Goal: Information Seeking & Learning: Learn about a topic

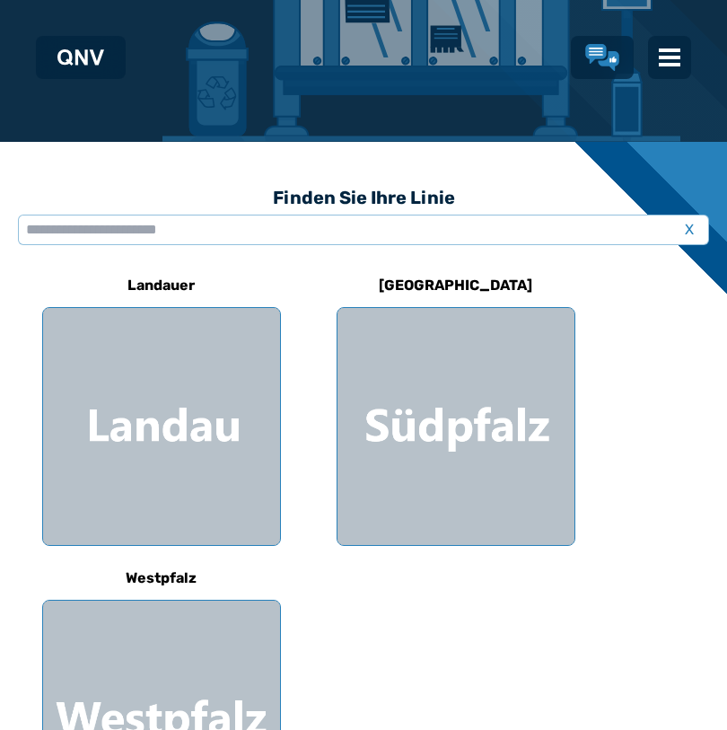
scroll to position [359, 0]
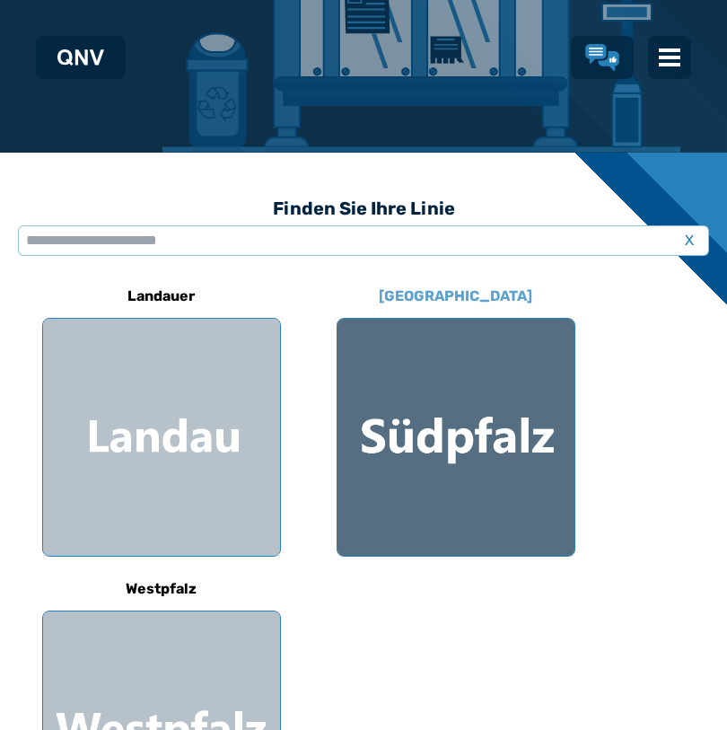
click at [400, 446] on div at bounding box center [456, 437] width 237 height 237
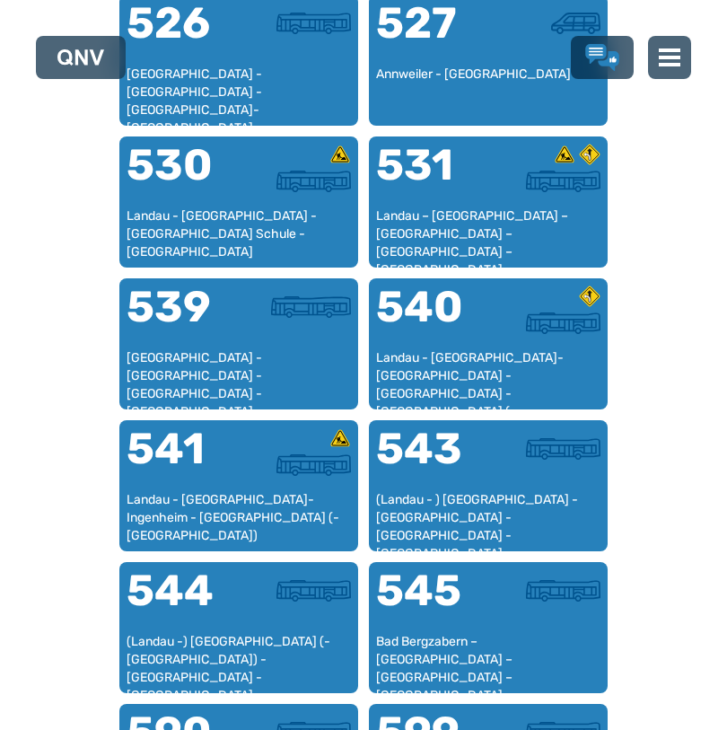
scroll to position [1810, 0]
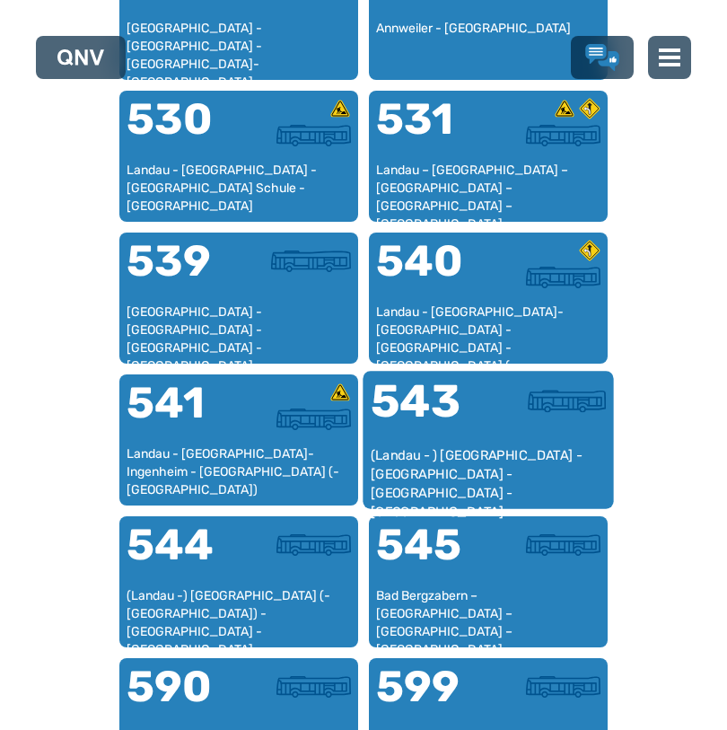
click at [502, 435] on div at bounding box center [547, 411] width 118 height 67
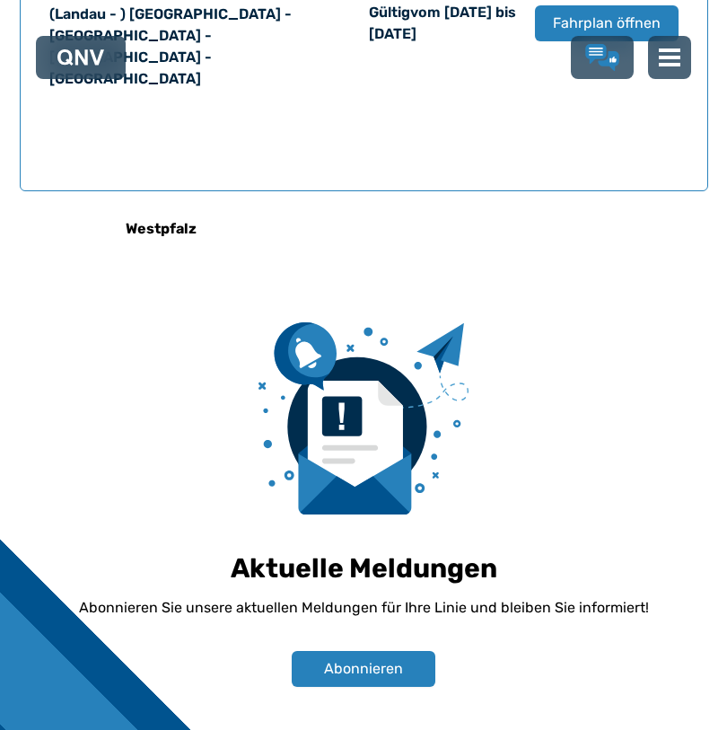
scroll to position [1365, 0]
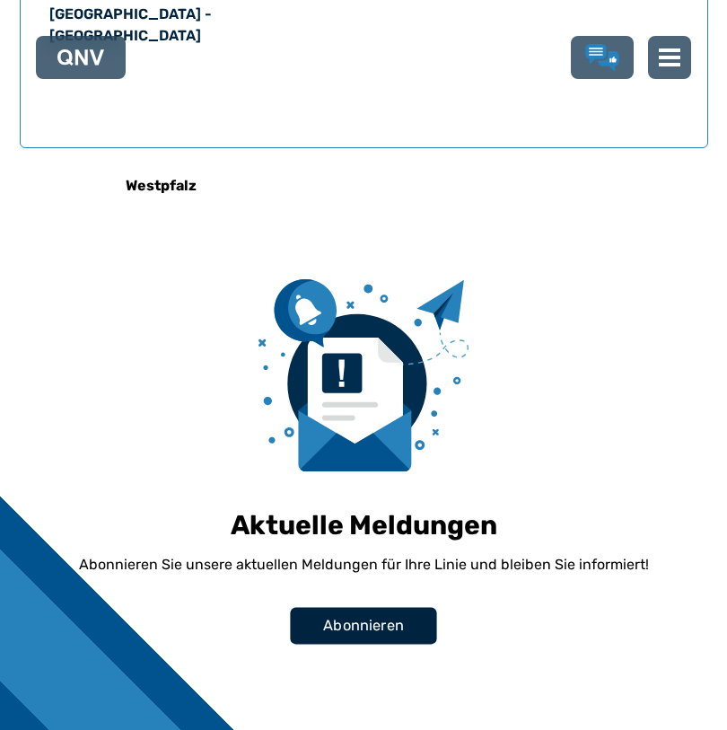
click at [346, 617] on font "Abonnieren" at bounding box center [363, 625] width 81 height 17
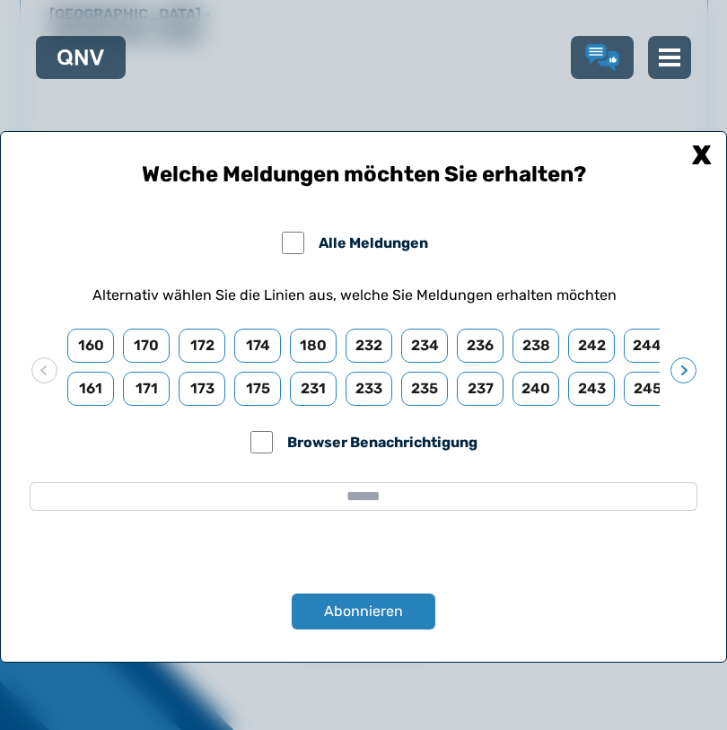
click at [231, 487] on input "email" at bounding box center [364, 496] width 668 height 29
type input "**********"
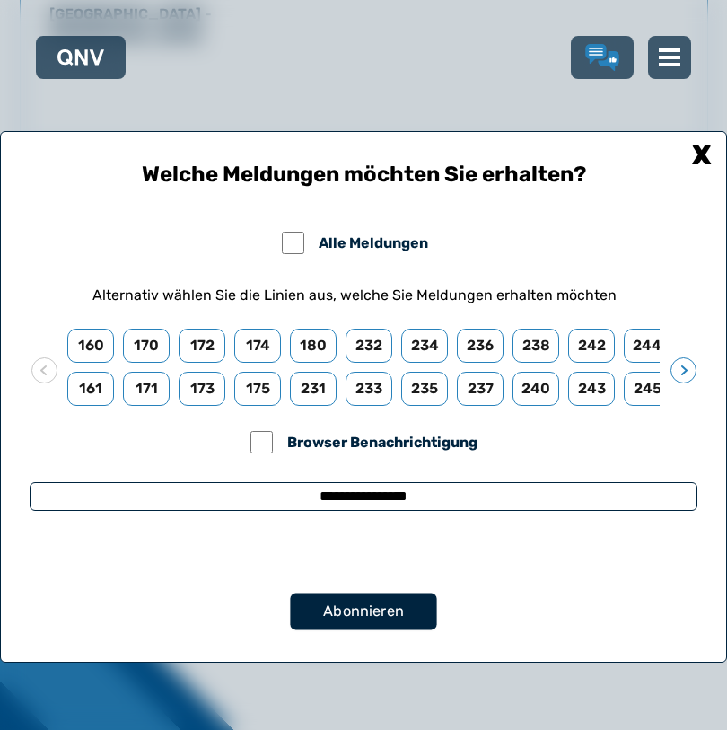
click at [351, 603] on font "Abonnieren" at bounding box center [363, 610] width 81 height 17
click at [351, 603] on div "Abonnieren" at bounding box center [364, 611] width 668 height 36
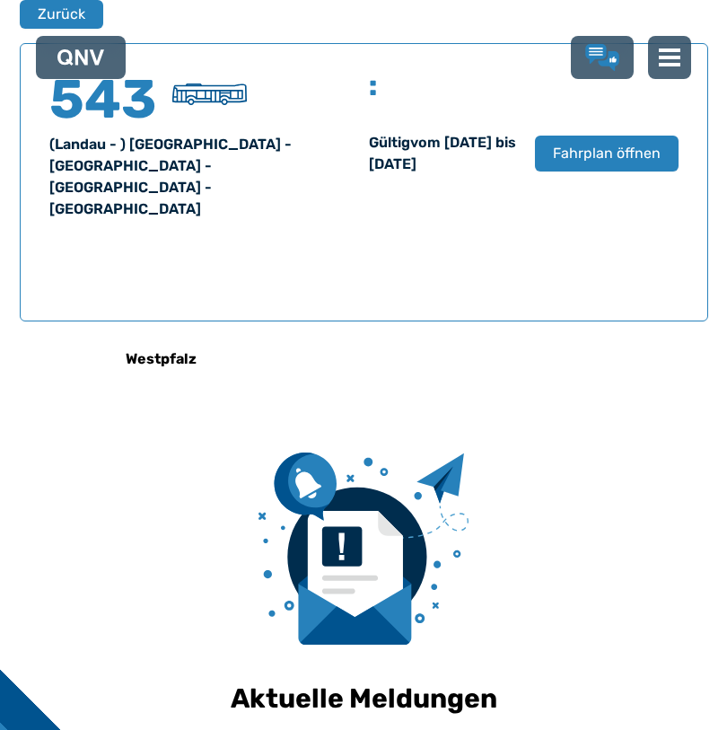
scroll to position [1190, 0]
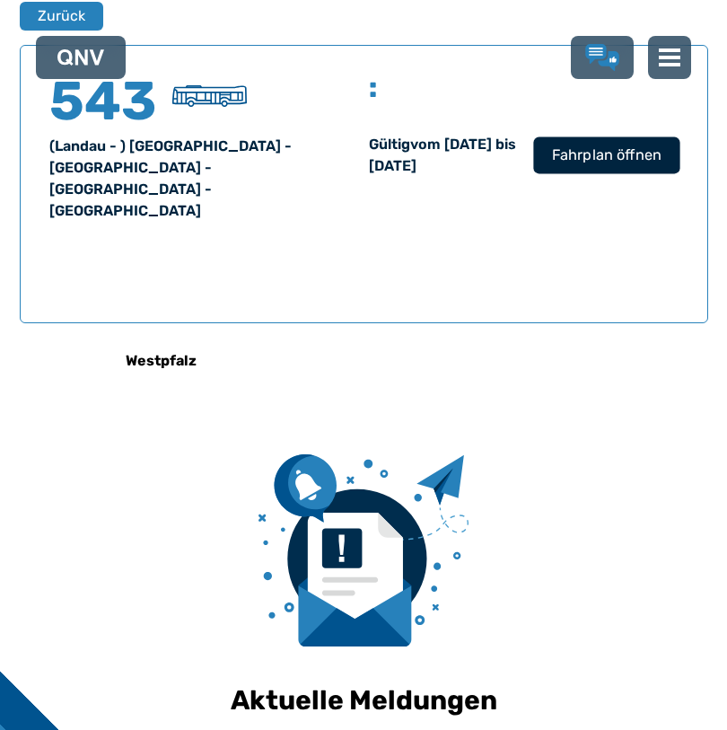
click at [602, 162] on font "Fahrplan öffnen" at bounding box center [606, 153] width 110 height 17
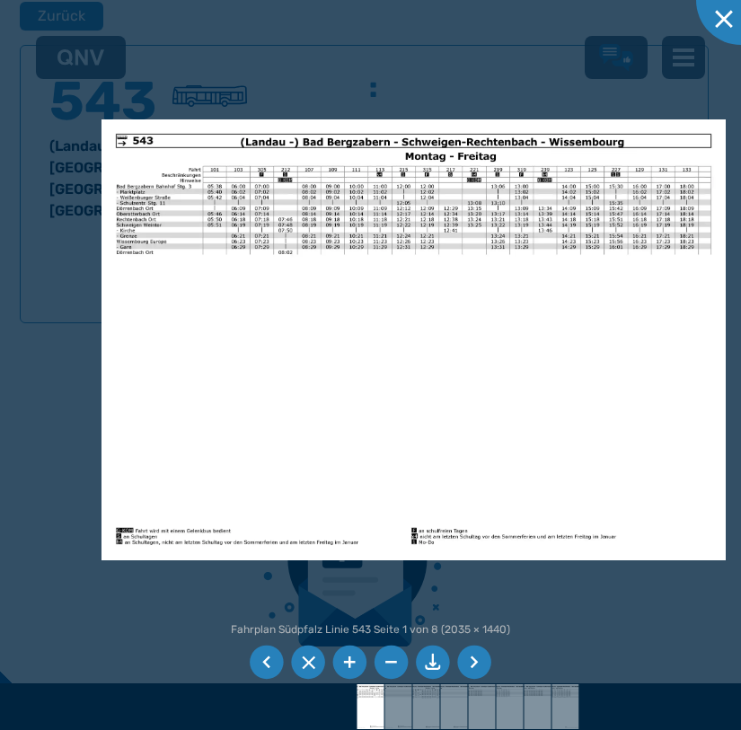
click at [464, 659] on li at bounding box center [474, 663] width 34 height 34
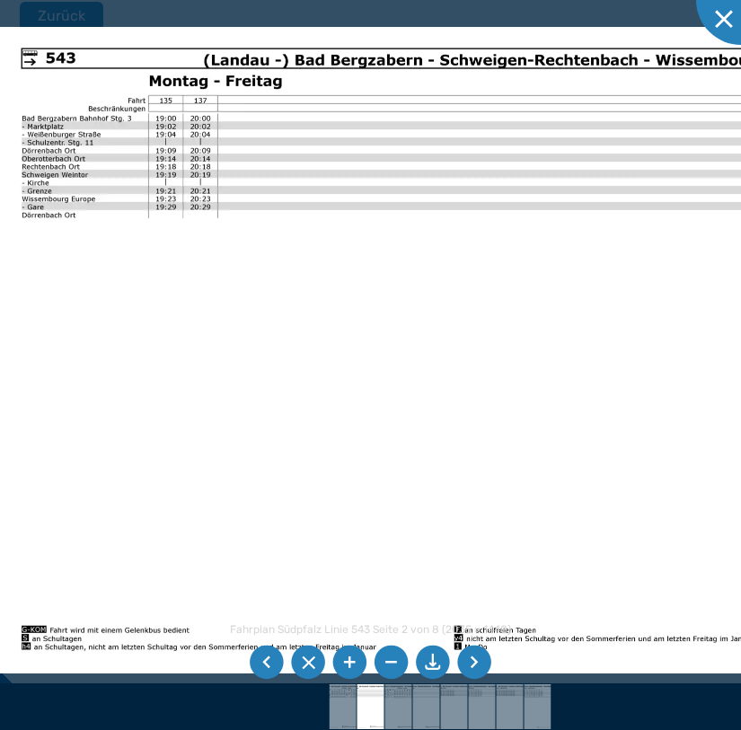
click at [468, 660] on li at bounding box center [474, 663] width 34 height 34
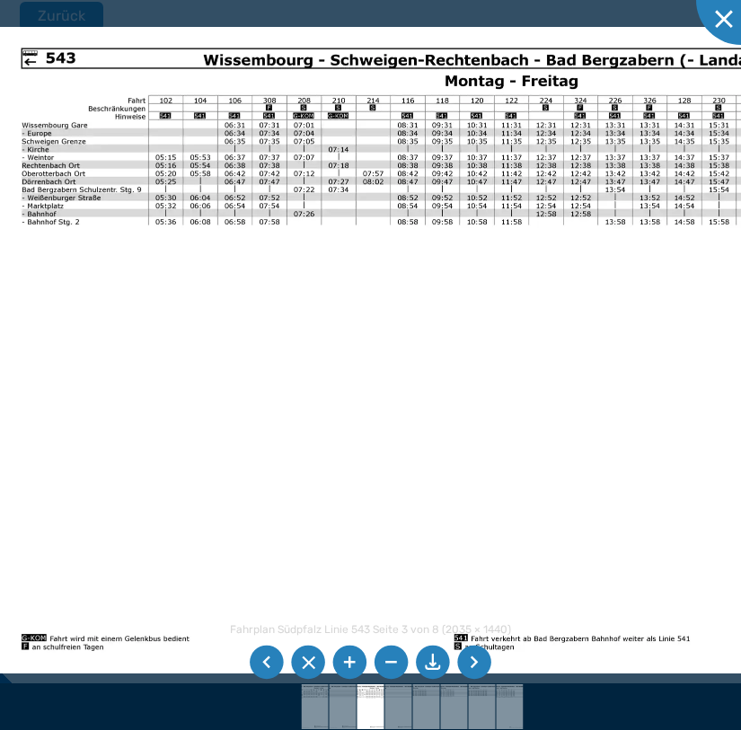
click at [478, 666] on li at bounding box center [474, 663] width 34 height 34
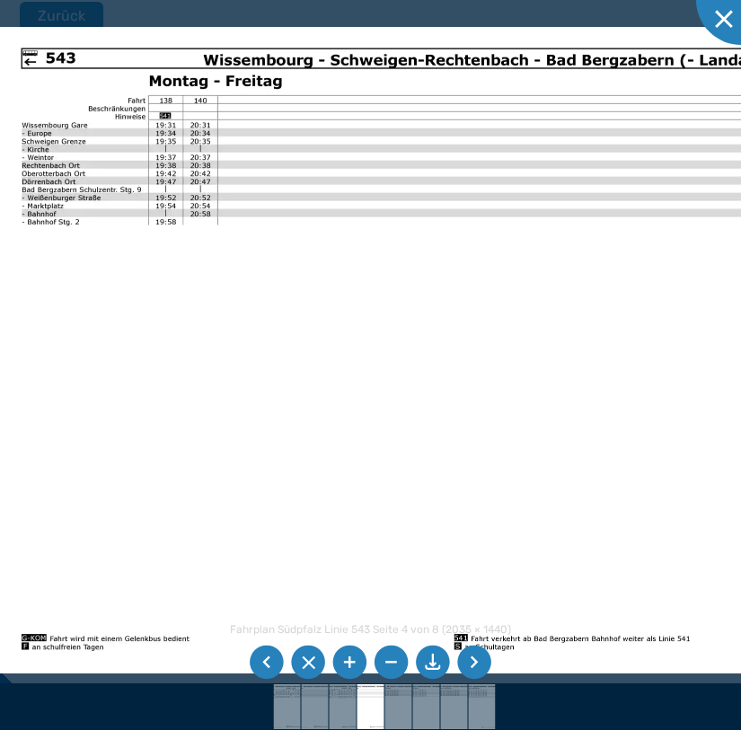
click at [478, 666] on li at bounding box center [474, 663] width 34 height 34
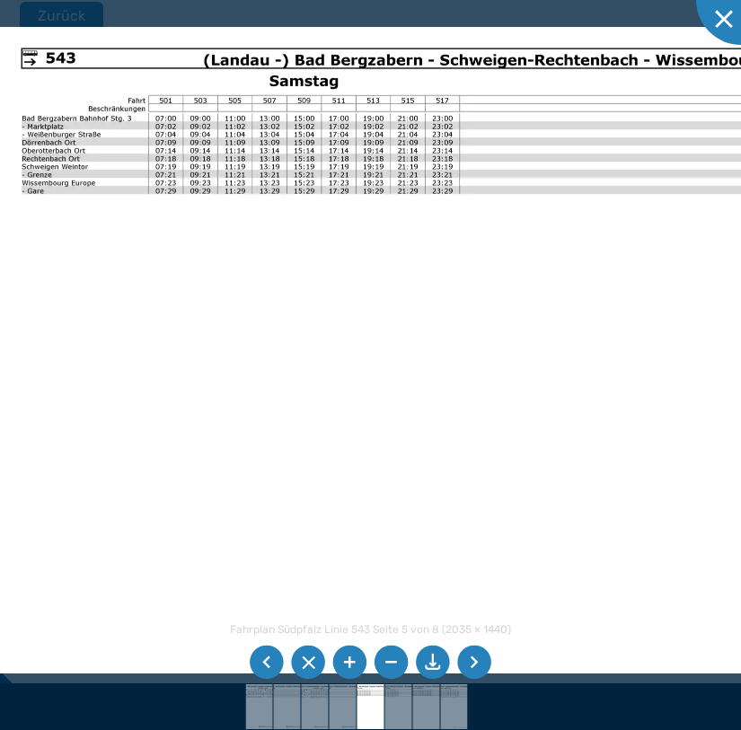
click at [478, 666] on li at bounding box center [474, 663] width 34 height 34
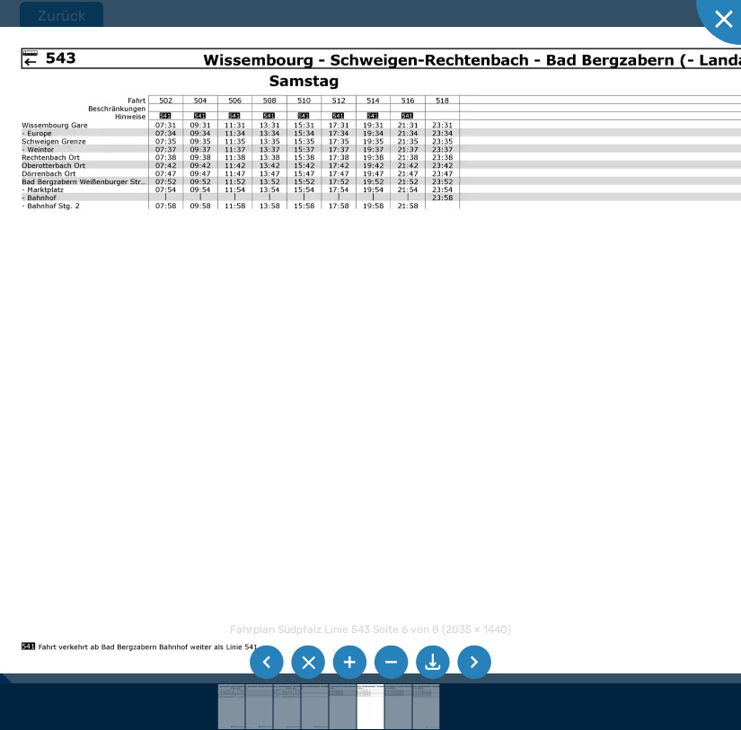
click at [478, 666] on li at bounding box center [474, 663] width 34 height 34
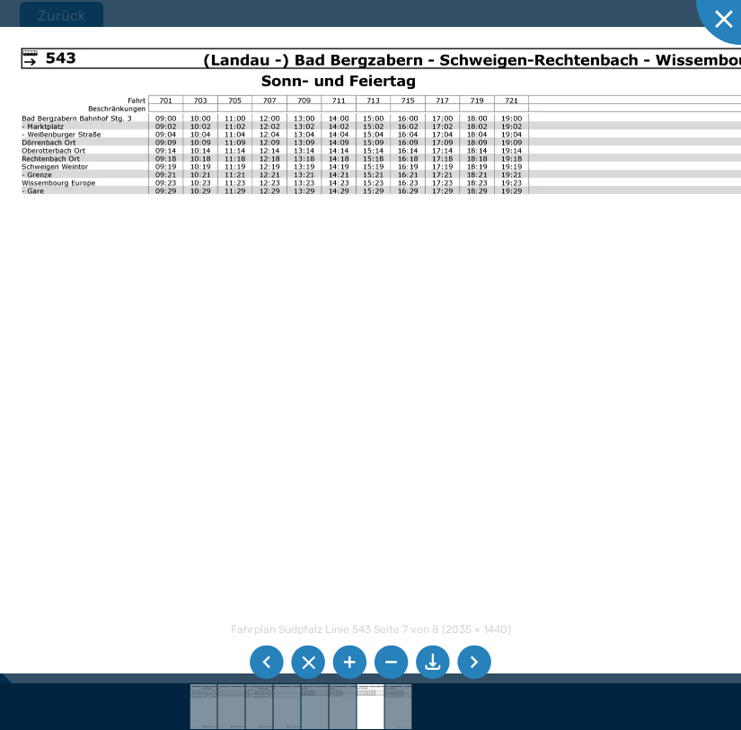
click at [478, 666] on li at bounding box center [474, 663] width 34 height 34
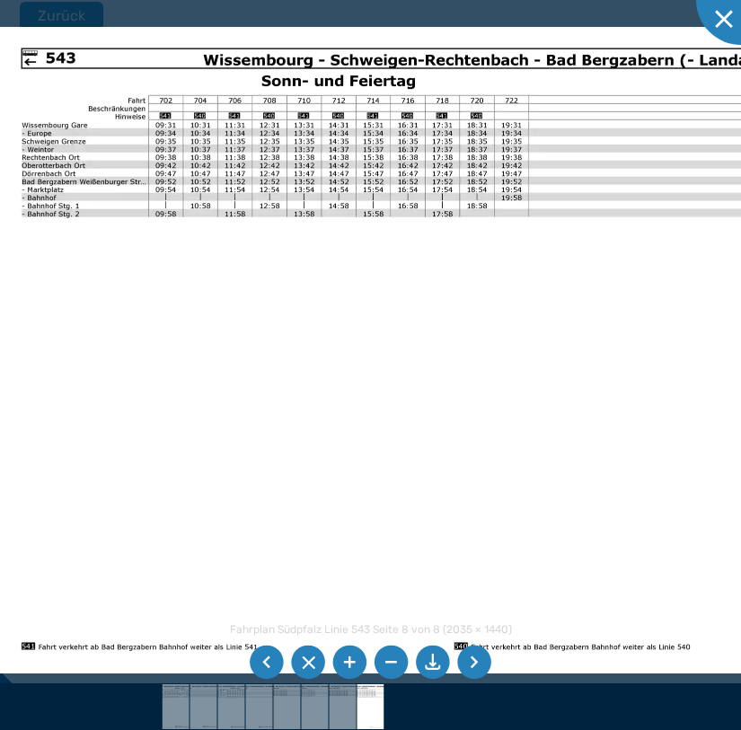
click at [478, 666] on li at bounding box center [474, 663] width 34 height 34
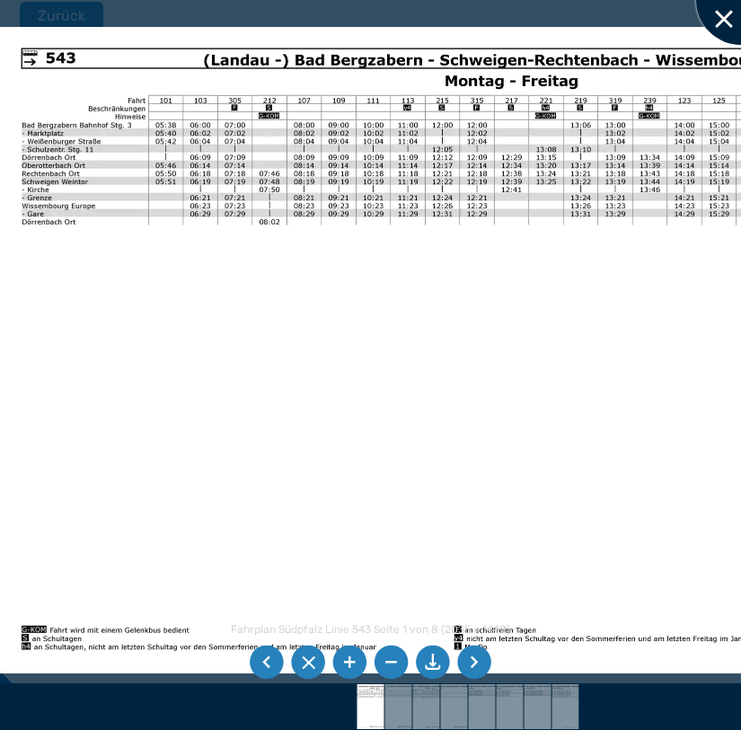
click at [716, 31] on div at bounding box center [741, 0] width 90 height 90
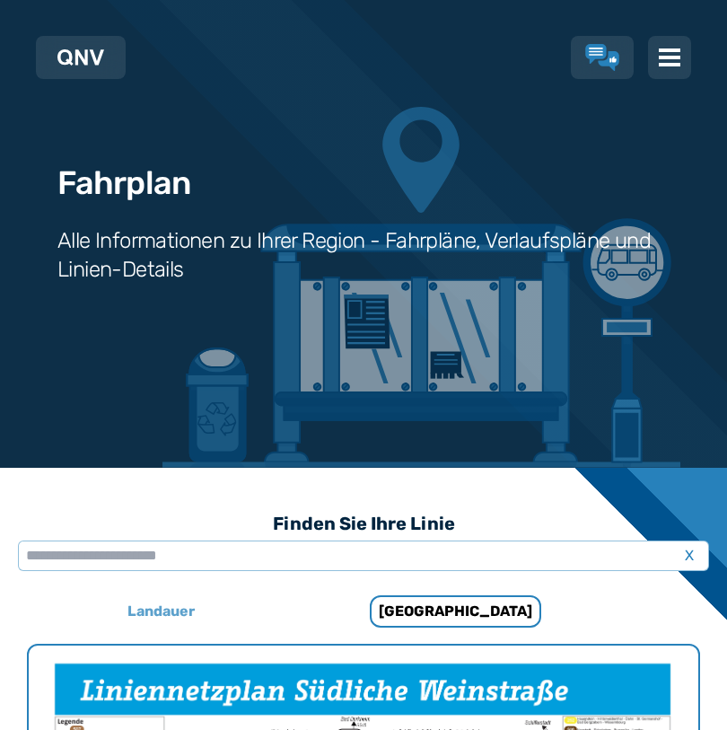
scroll to position [22, 0]
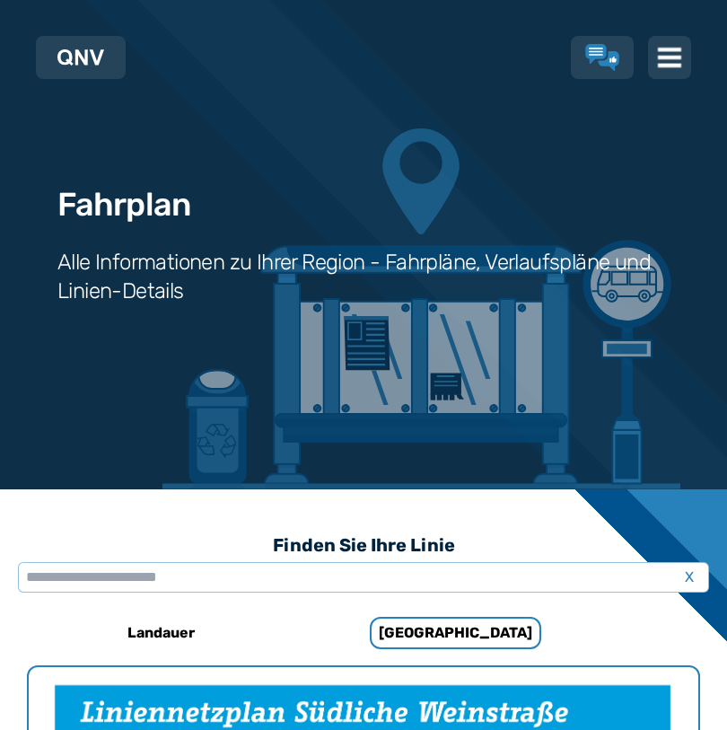
click at [662, 54] on img at bounding box center [669, 57] width 23 height 23
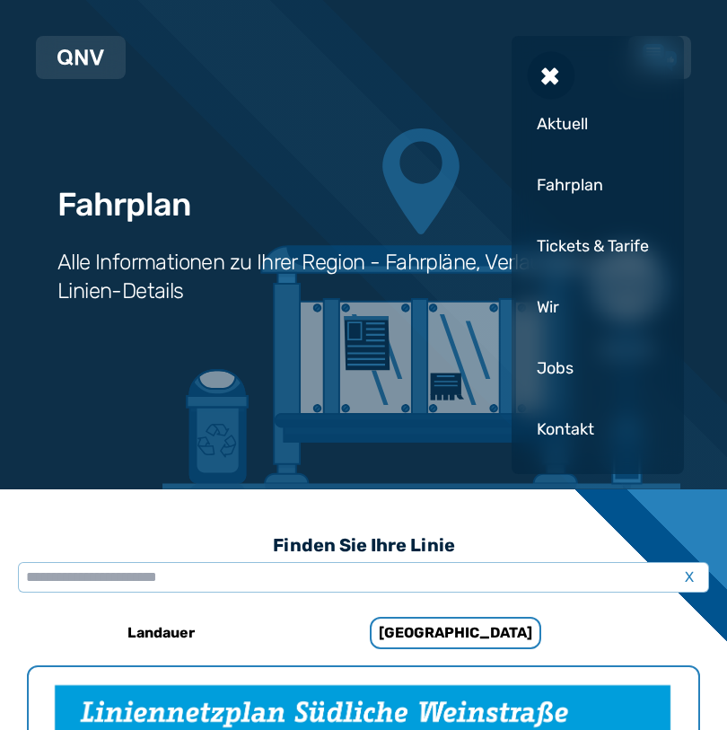
click at [554, 122] on font "Aktuell" at bounding box center [562, 124] width 51 height 20
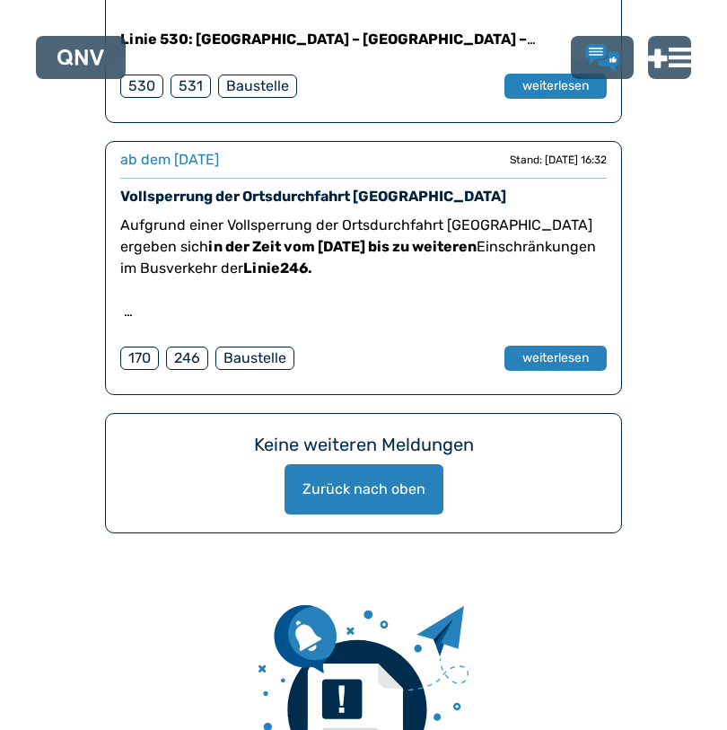
scroll to position [6285, 0]
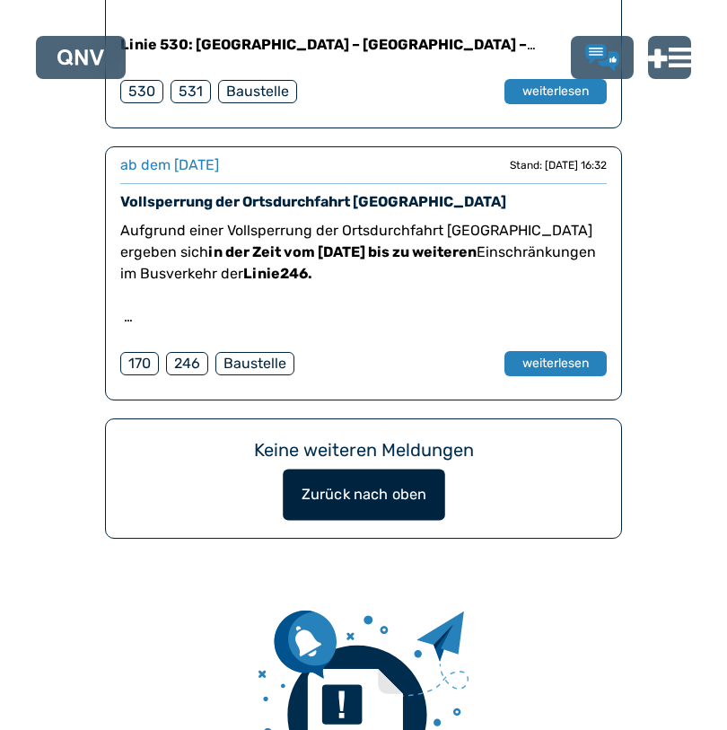
click at [374, 485] on font "Zurück nach oben" at bounding box center [364, 493] width 126 height 17
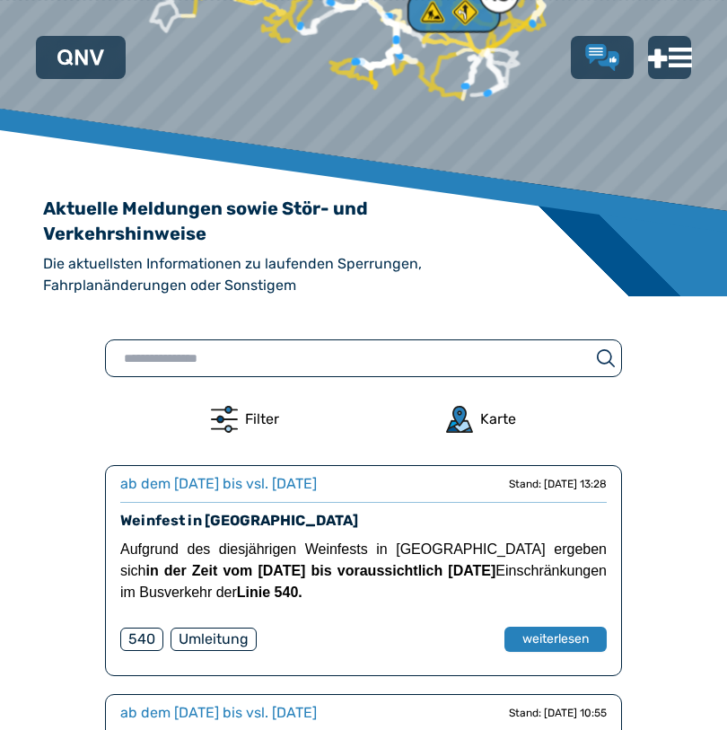
scroll to position [359, 0]
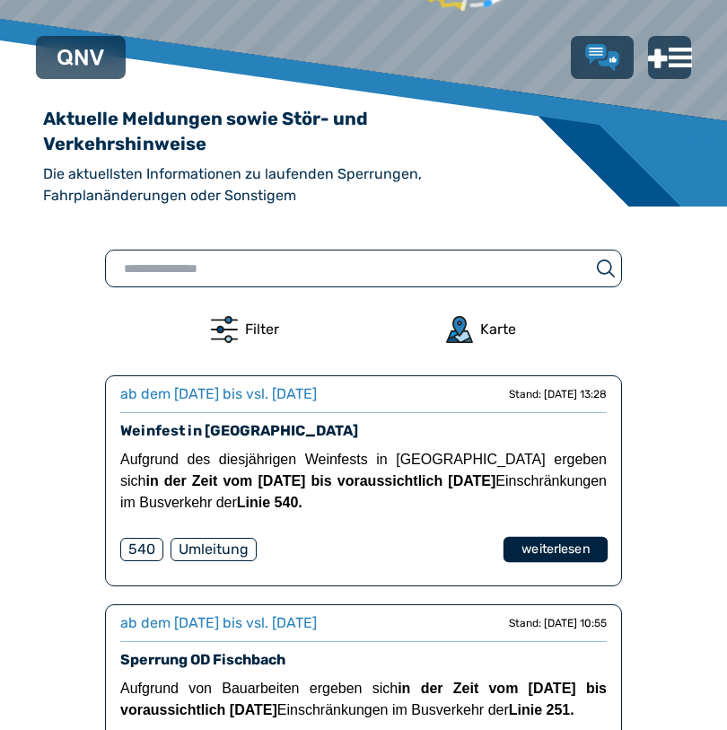
click at [548, 550] on font "weiterlesen" at bounding box center [555, 547] width 67 height 15
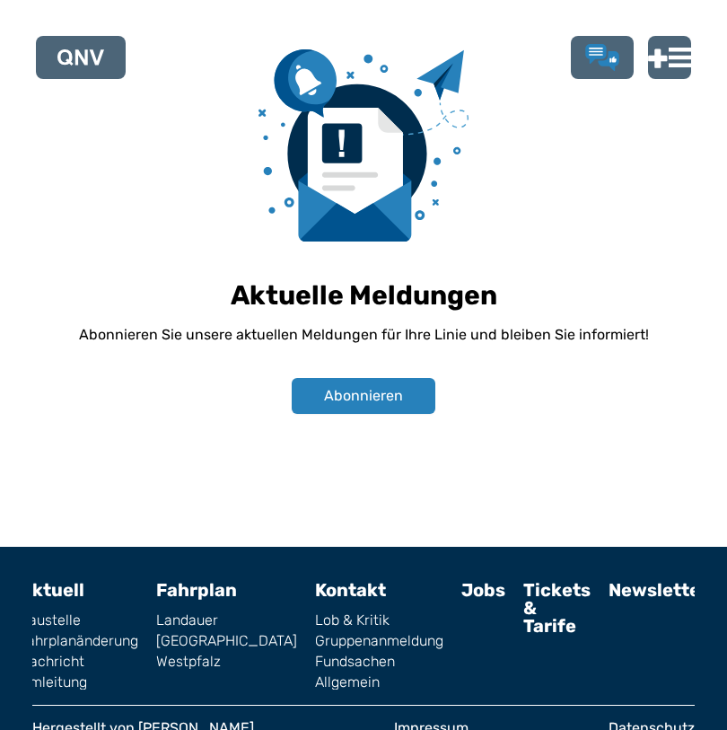
scroll to position [1523, 0]
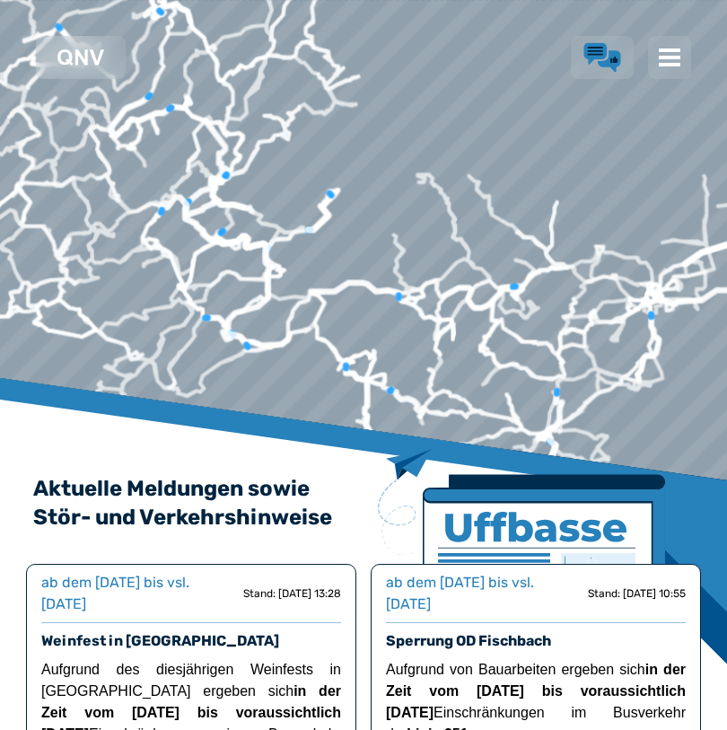
click at [602, 53] on use "Lob & Kritik" at bounding box center [602, 58] width 37 height 30
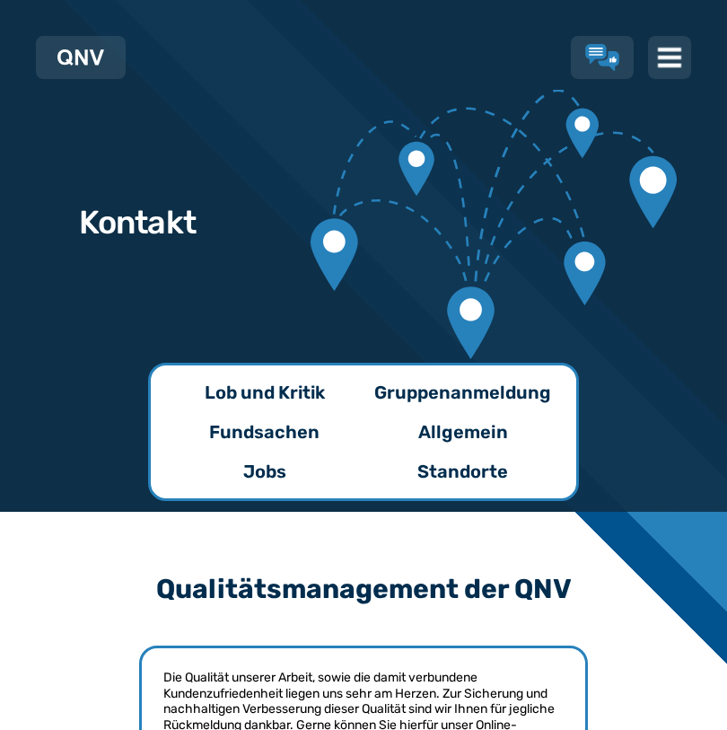
click at [673, 52] on img at bounding box center [669, 57] width 23 height 23
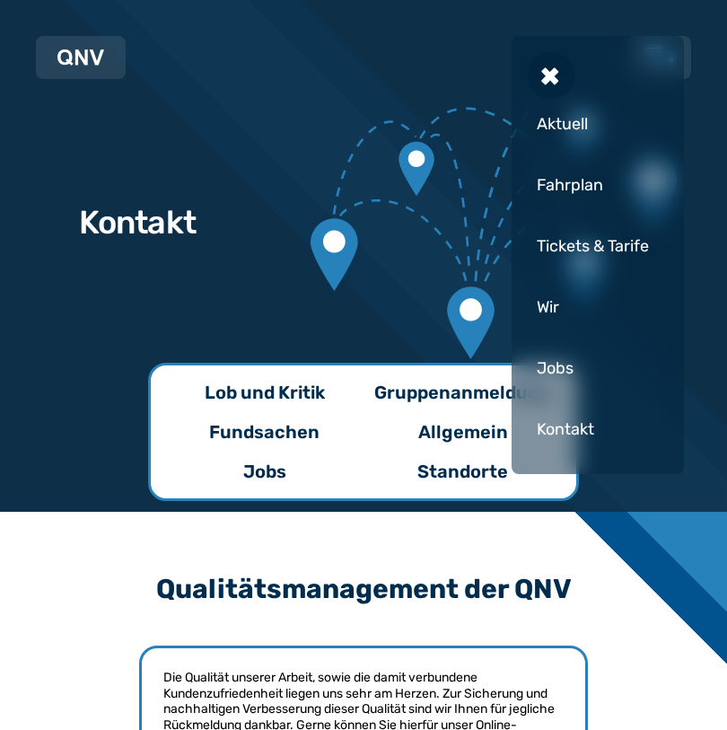
click at [585, 127] on div "Aktuell" at bounding box center [598, 124] width 136 height 54
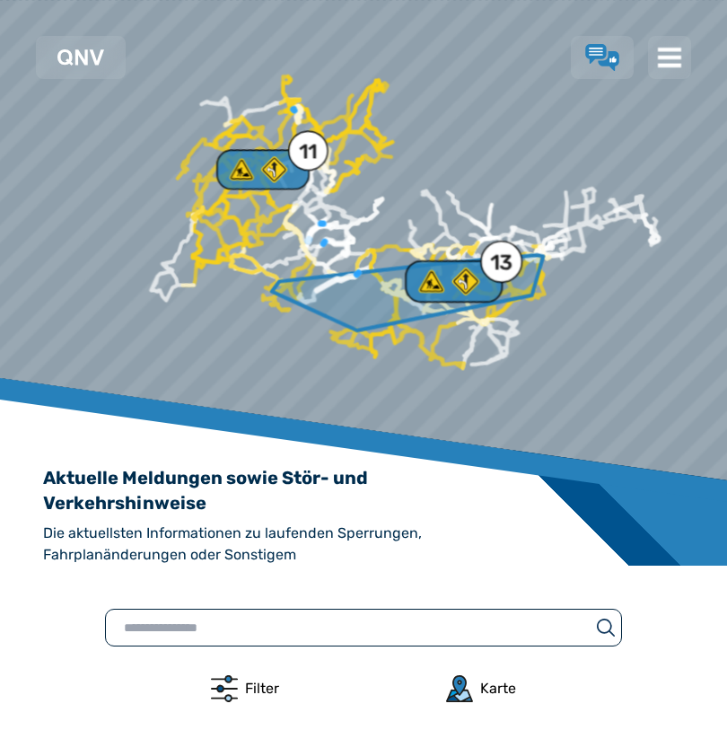
click at [499, 266] on div "13" at bounding box center [501, 263] width 22 height 22
